Goal: Book appointment/travel/reservation

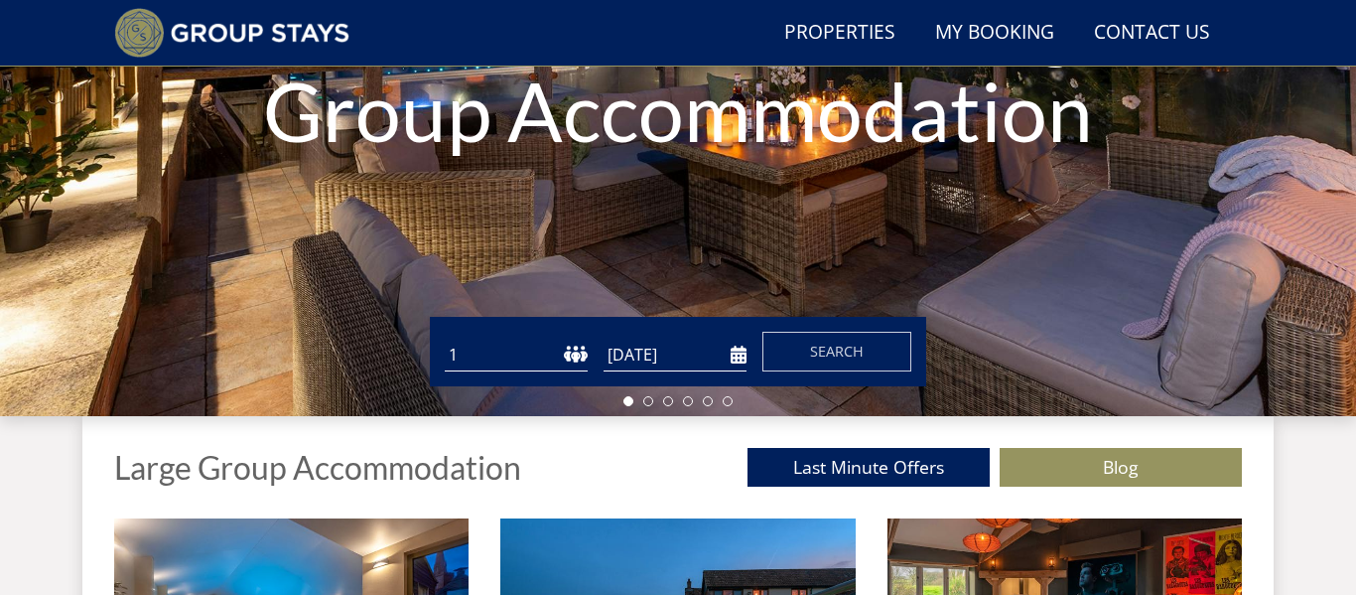
scroll to position [458, 0]
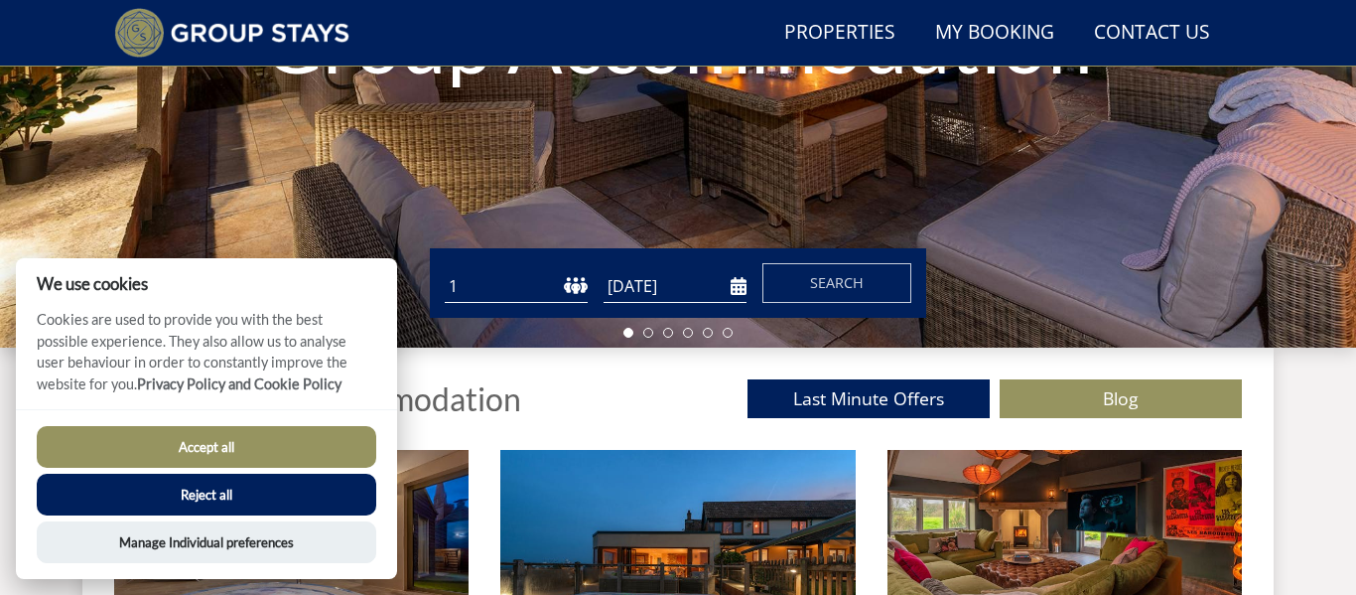
click at [239, 499] on button "Reject all" at bounding box center [207, 495] width 340 height 42
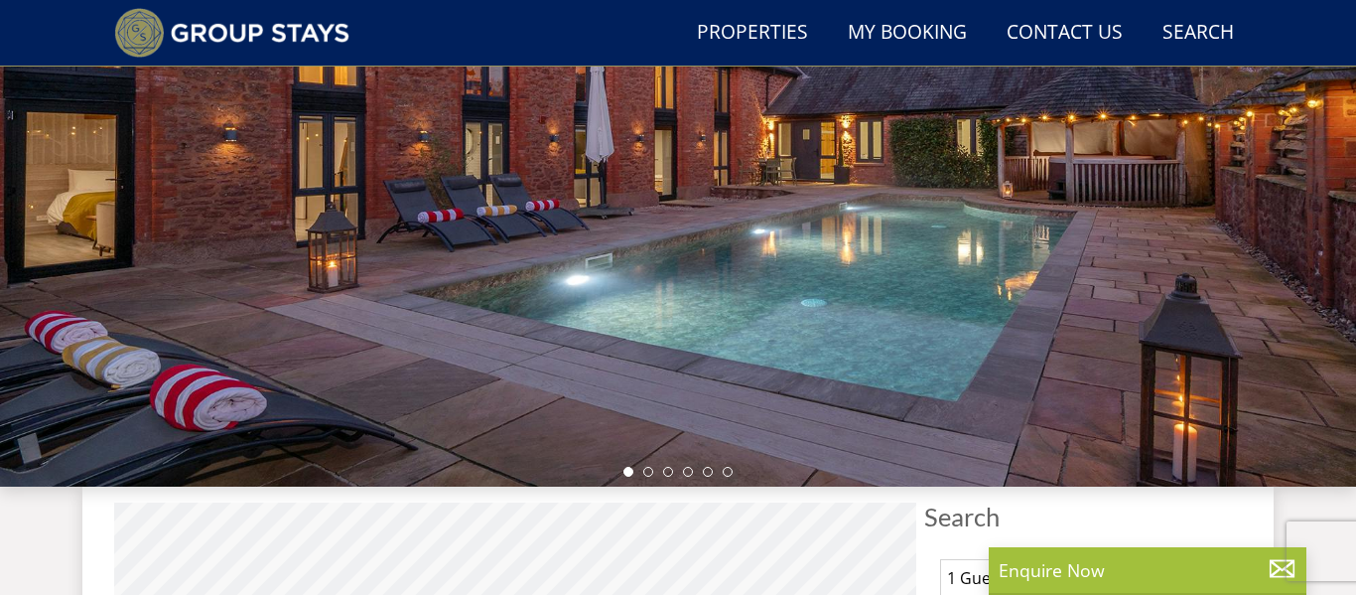
scroll to position [601, 0]
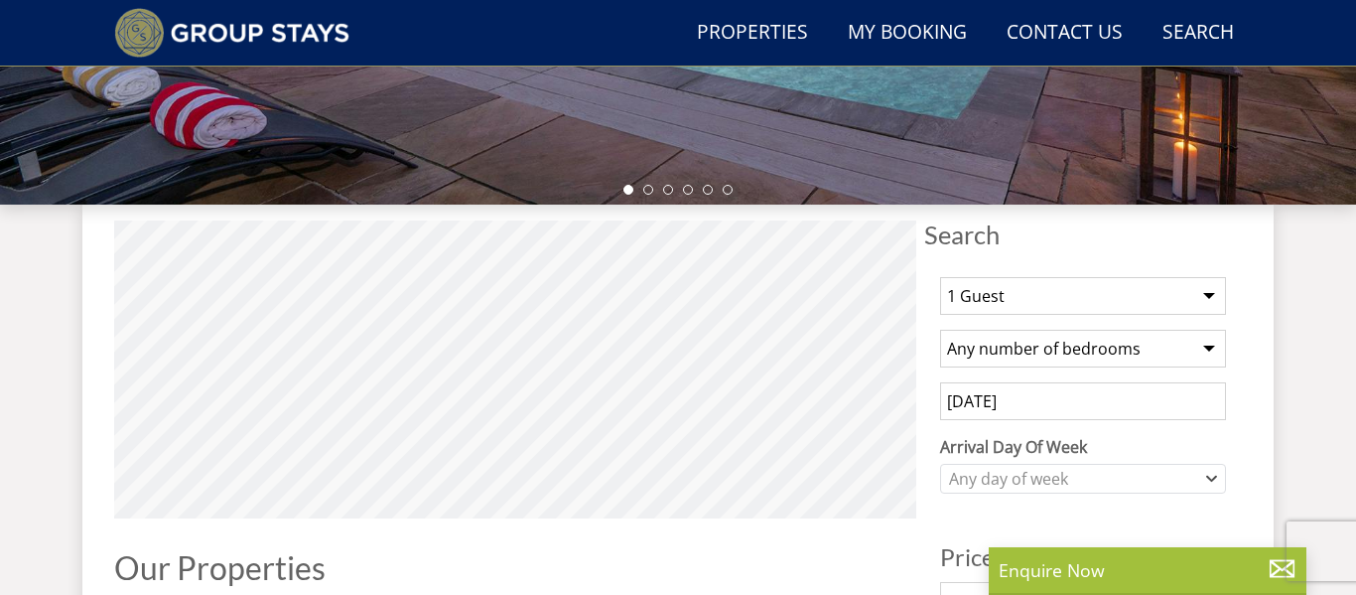
click at [1212, 295] on select "1 Guest 2 Guests 3 Guests 4 Guests 5 Guests 6 Guests 7 Guests 8 Guests 9 Guests…" at bounding box center [1083, 296] width 286 height 38
select select "18"
click at [940, 277] on select "1 Guest 2 Guests 3 Guests 4 Guests 5 Guests 6 Guests 7 Guests 8 Guests 9 Guests…" at bounding box center [1083, 296] width 286 height 38
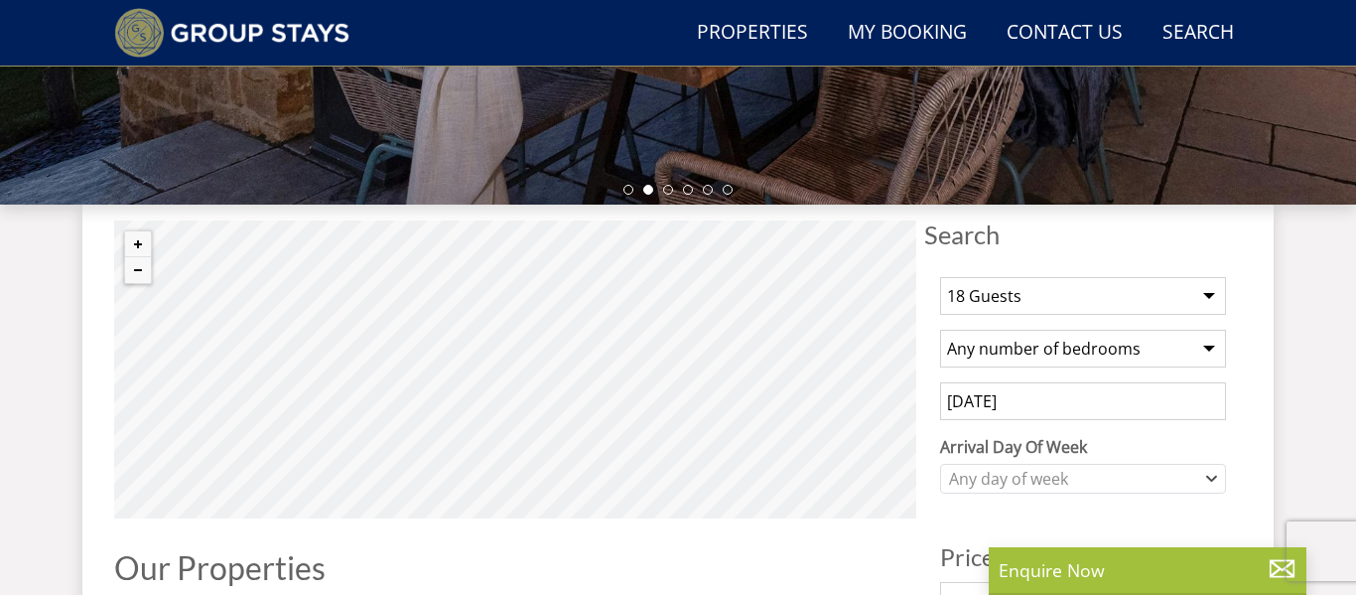
click at [1207, 348] on select "Any number of bedrooms 4 Bedrooms 5 Bedrooms 6 Bedrooms 7 Bedrooms 8 Bedrooms 9…" at bounding box center [1083, 349] width 286 height 38
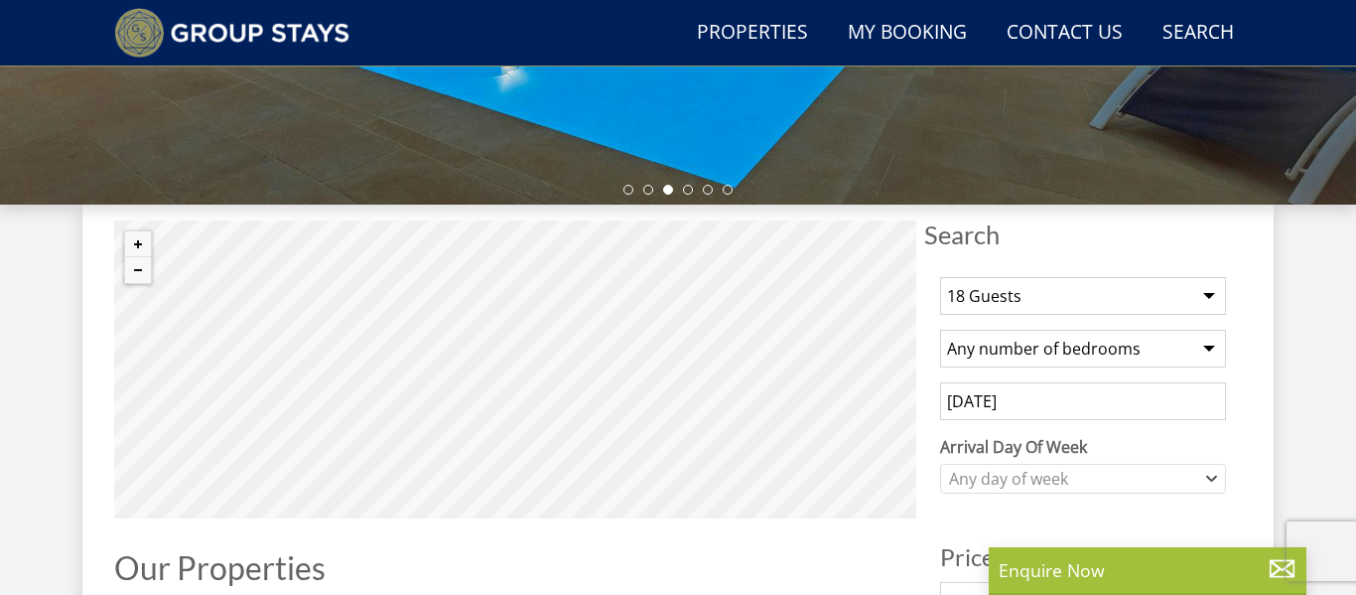
click at [940, 330] on select "Any number of bedrooms 4 Bedrooms 5 Bedrooms 6 Bedrooms 7 Bedrooms 8 Bedrooms 9…" at bounding box center [1083, 349] width 286 height 38
click at [1123, 408] on input "[DATE]" at bounding box center [1083, 401] width 286 height 38
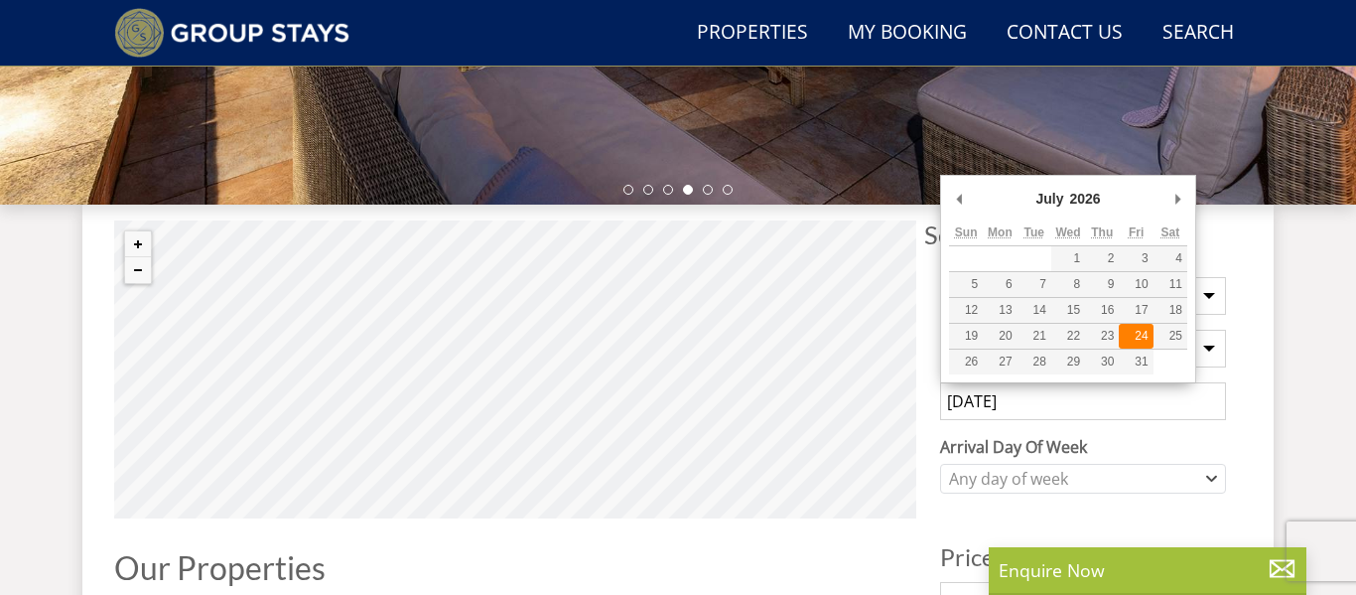
type input "[DATE]"
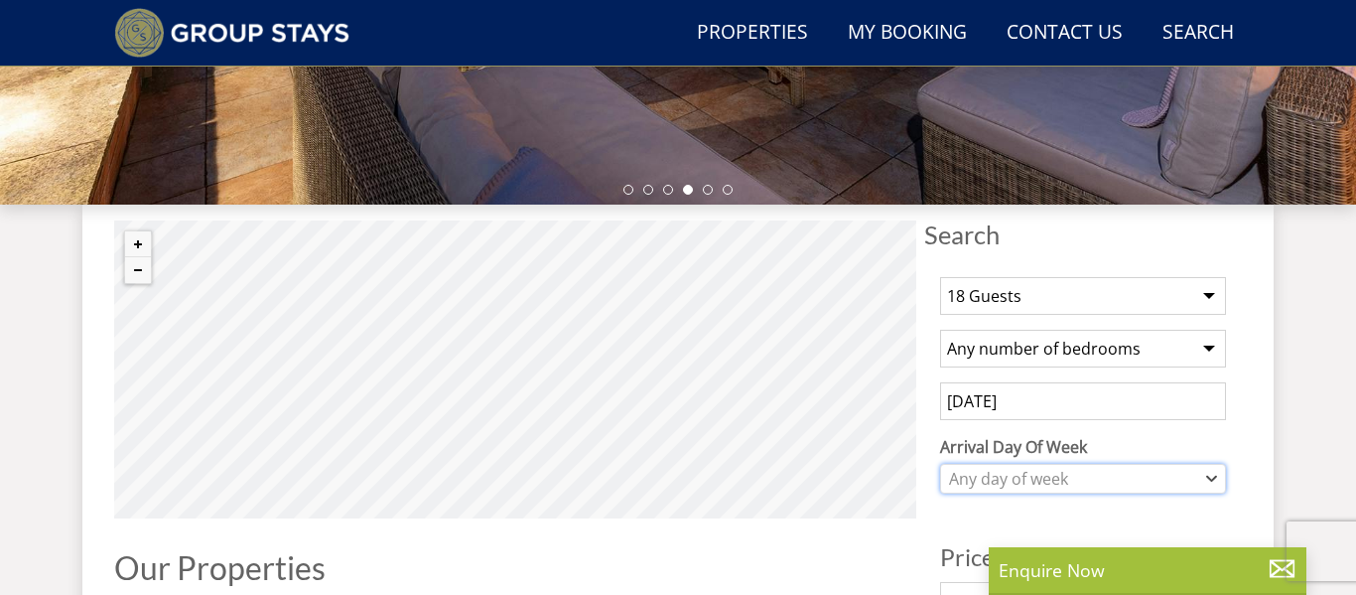
click at [1214, 482] on icon "Combobox" at bounding box center [1211, 479] width 11 height 12
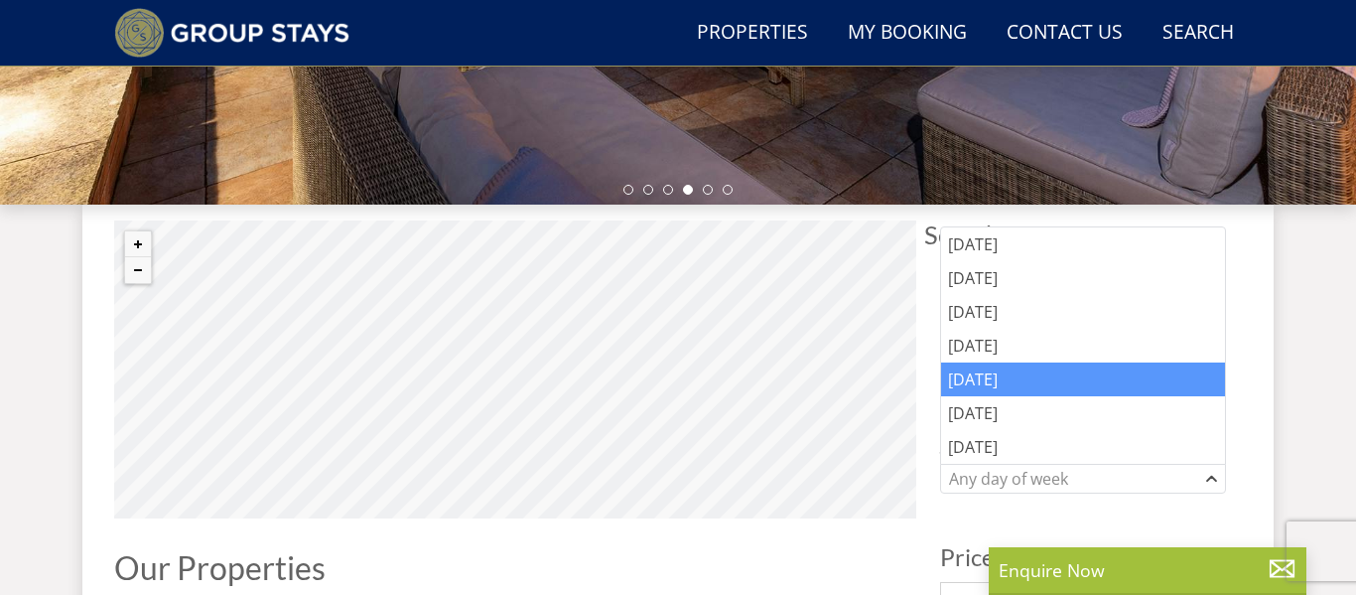
click at [1100, 369] on div "[DATE]" at bounding box center [1083, 379] width 284 height 34
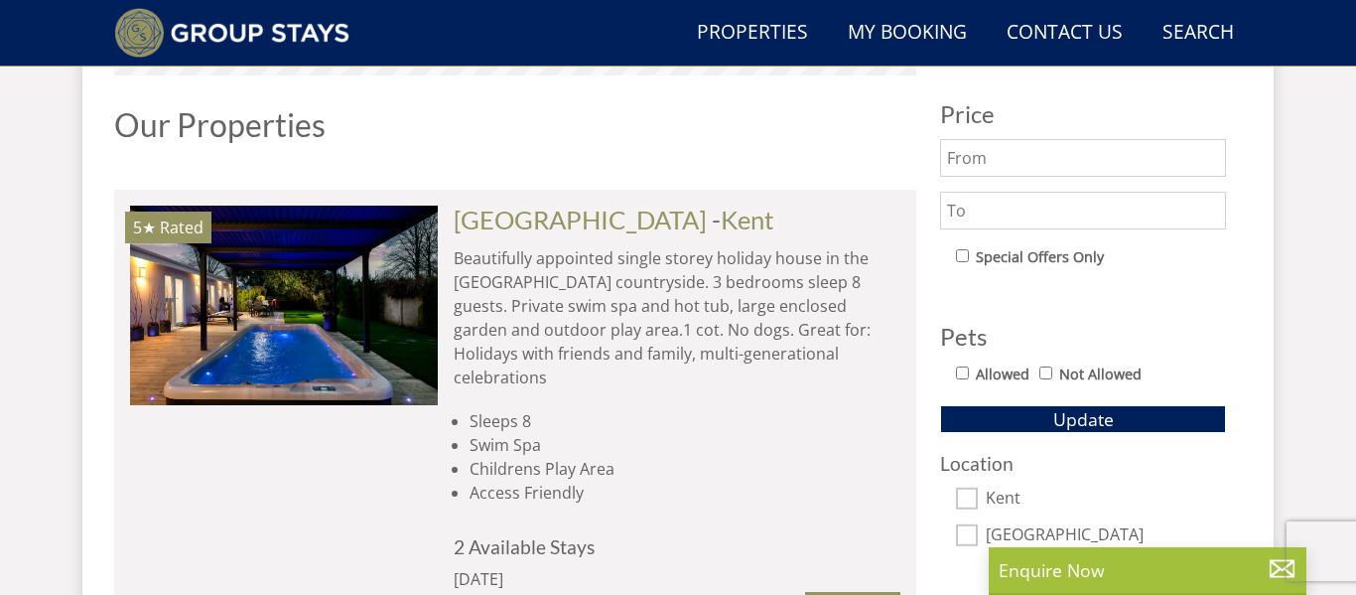
scroll to position [1058, 0]
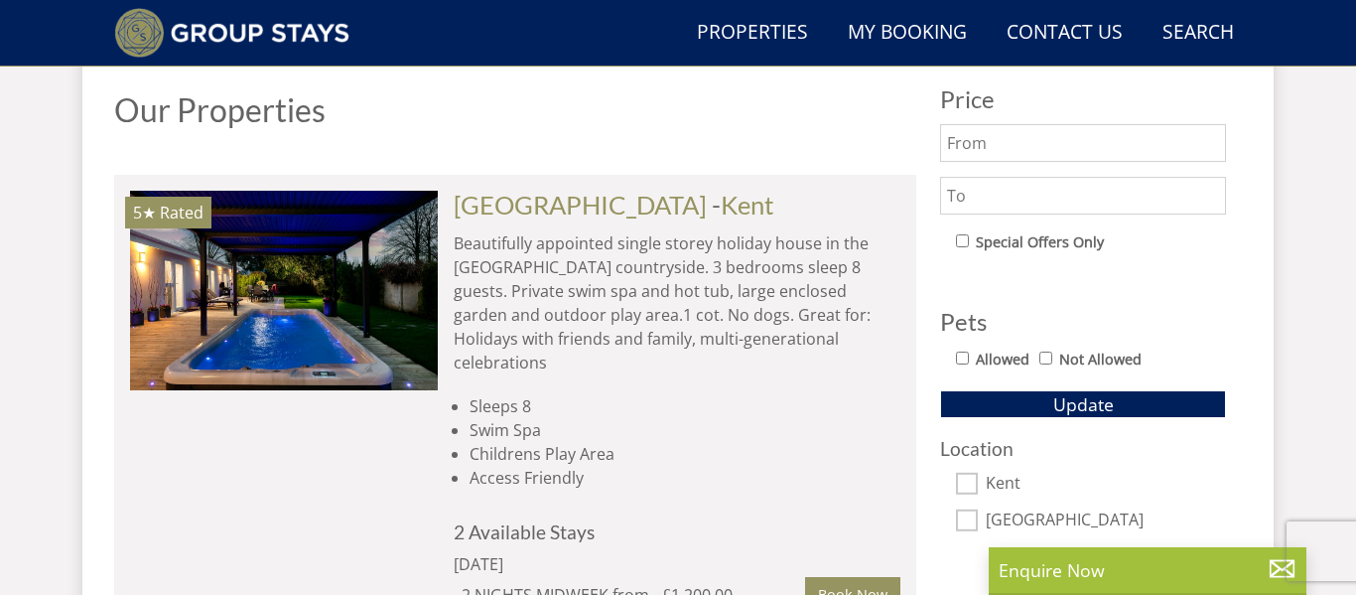
click at [971, 486] on input "Kent" at bounding box center [967, 484] width 22 height 22
checkbox input "true"
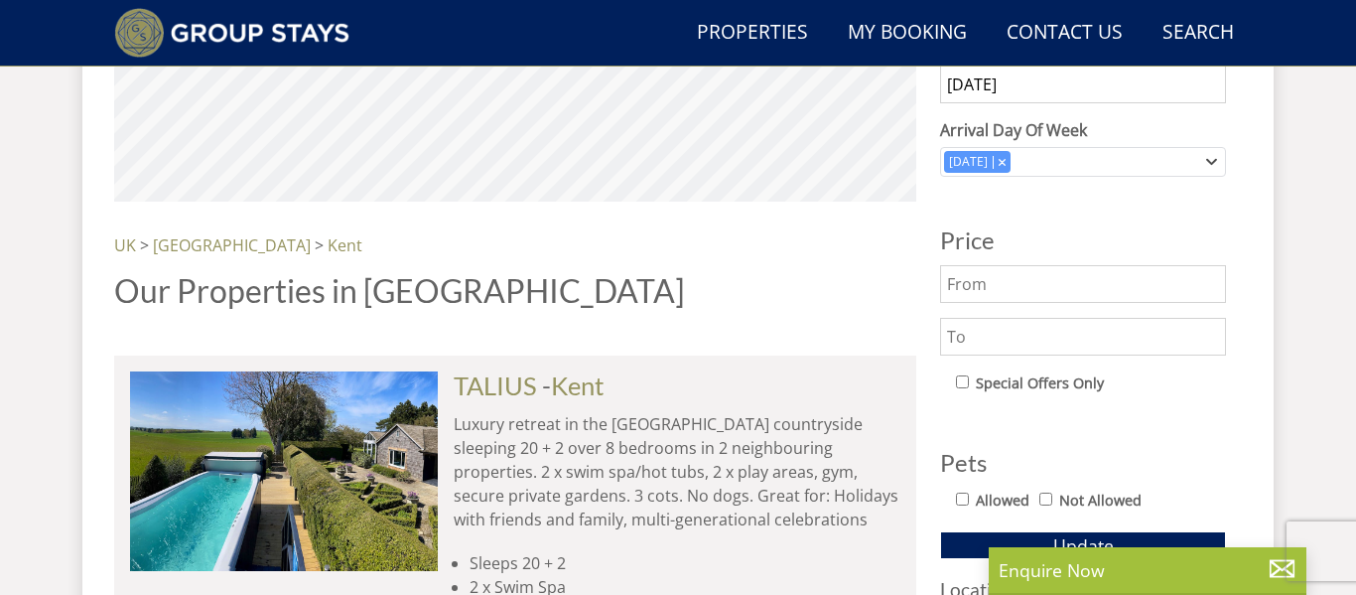
scroll to position [915, 0]
